Goal: Information Seeking & Learning: Learn about a topic

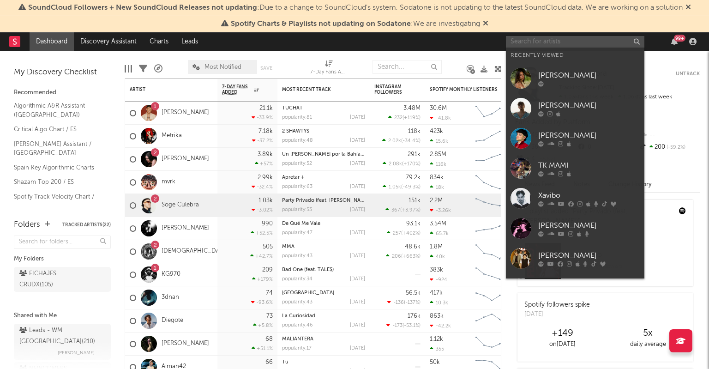
click at [530, 46] on input "text" at bounding box center [575, 42] width 138 height 12
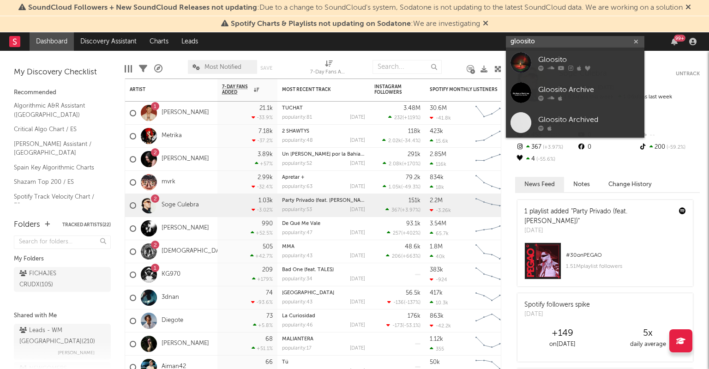
type input "gloosito"
click at [569, 54] on div "Gloosito" at bounding box center [588, 59] width 101 height 11
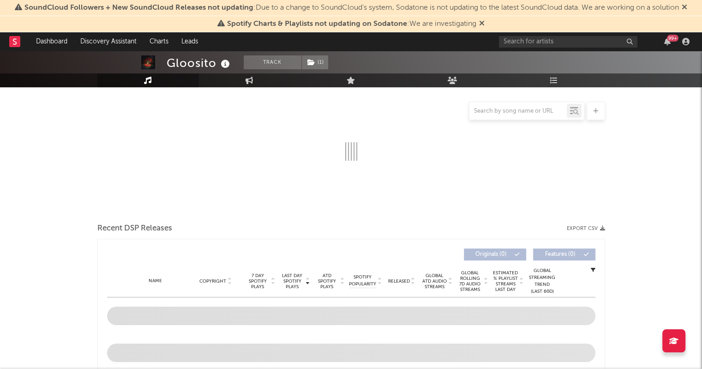
select select "6m"
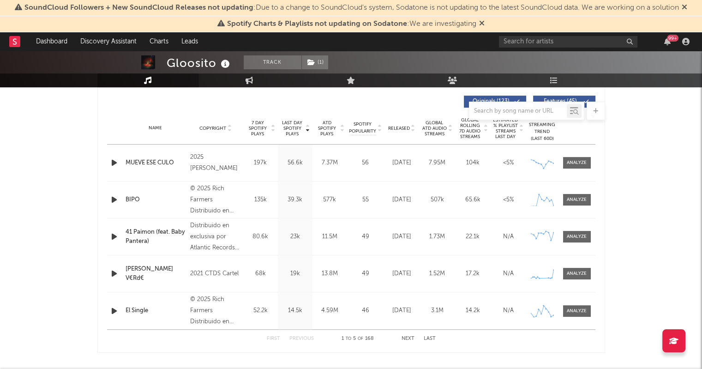
scroll to position [350, 0]
click at [152, 236] on div "41 Paimon (feat. Baby Pantera)" at bounding box center [155, 235] width 60 height 18
click at [546, 236] on icon at bounding box center [541, 234] width 23 height 9
click at [572, 237] on div at bounding box center [576, 235] width 20 height 7
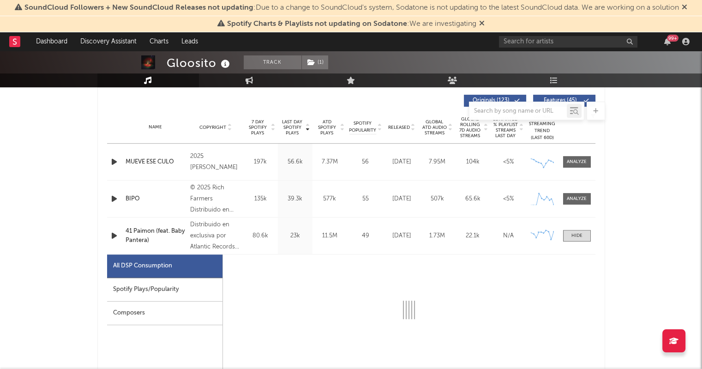
select select "6m"
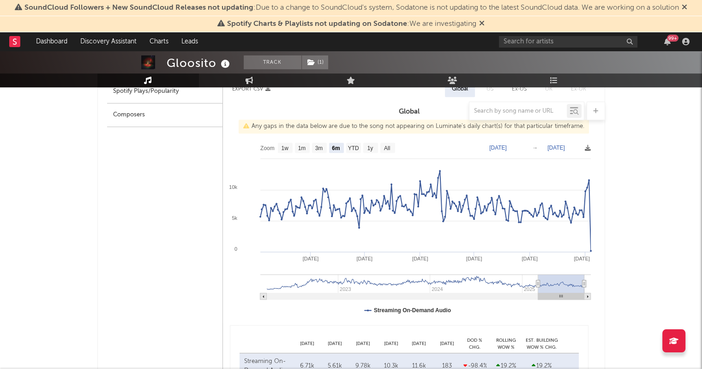
scroll to position [549, 0]
click at [351, 147] on text "YTD" at bounding box center [352, 146] width 11 height 6
select select "YTD"
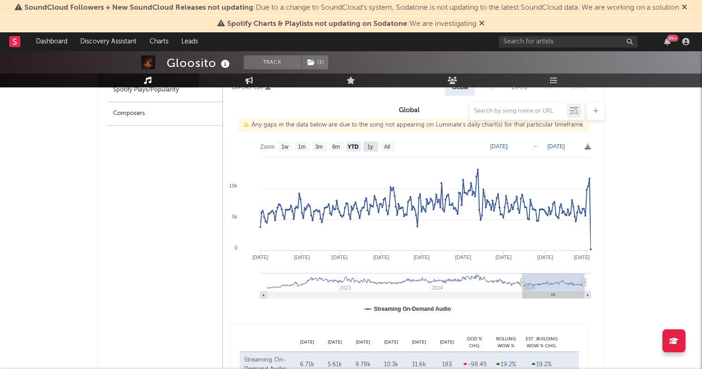
click at [374, 147] on rect at bounding box center [370, 146] width 15 height 10
select select "All"
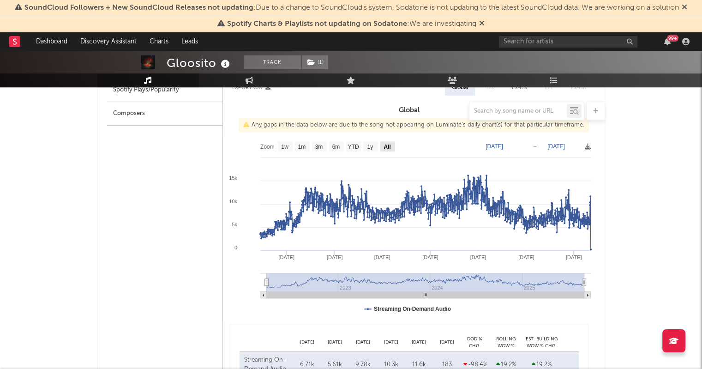
click at [388, 147] on text "All" at bounding box center [386, 146] width 7 height 6
select select "All"
